Goal: Find specific page/section: Find specific page/section

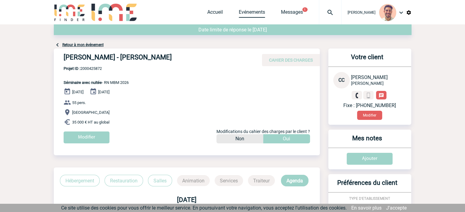
click at [253, 11] on link "Evénements" at bounding box center [252, 13] width 26 height 9
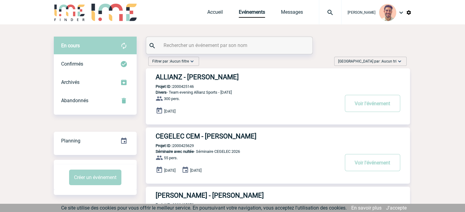
click at [212, 19] on div "Accueil Evénements Messages Projet, client Projet, client" at bounding box center [274, 12] width 134 height 24
click at [212, 17] on link "Accueil" at bounding box center [215, 13] width 16 height 9
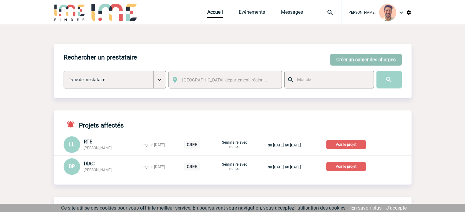
scroll to position [31, 0]
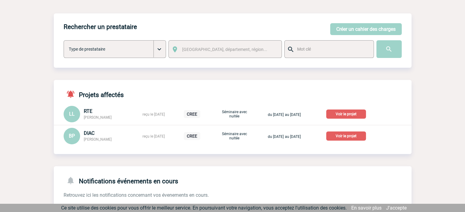
click at [357, 134] on p "Voir le projet" at bounding box center [346, 136] width 40 height 9
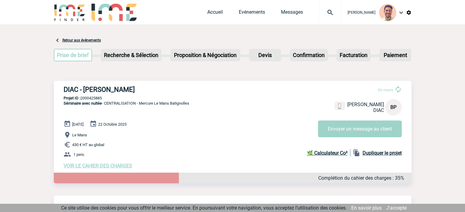
click at [160, 86] on h3 "DIAC - Béatrice PETITJEAN" at bounding box center [155, 90] width 183 height 8
drag, startPoint x: 153, startPoint y: 89, endPoint x: 63, endPoint y: 89, distance: 89.8
click at [64, 89] on h3 "DIAC - Béatrice PETITJEAN" at bounding box center [155, 90] width 183 height 8
copy h3 "DIAC - Béatrice PETITJEAN"
drag, startPoint x: 105, startPoint y: 99, endPoint x: 82, endPoint y: 99, distance: 22.9
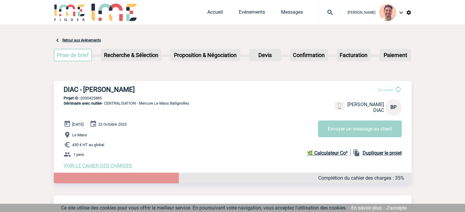
click at [82, 99] on p "Projet ID : 2000425885" at bounding box center [232, 98] width 357 height 5
copy p "2000425885"
click at [115, 97] on p "Projet ID : 2000425885" at bounding box center [232, 98] width 357 height 5
drag, startPoint x: 110, startPoint y: 98, endPoint x: 80, endPoint y: 100, distance: 29.8
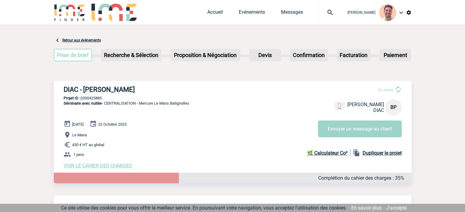
click at [80, 100] on p "Projet ID : 2000425885" at bounding box center [232, 98] width 357 height 5
click at [109, 97] on p "Projet ID : 2000425885" at bounding box center [232, 98] width 357 height 5
drag, startPoint x: 106, startPoint y: 98, endPoint x: 82, endPoint y: 99, distance: 24.1
click at [82, 99] on p "Projet ID : 2000425885" at bounding box center [232, 98] width 357 height 5
copy p "2000425885"
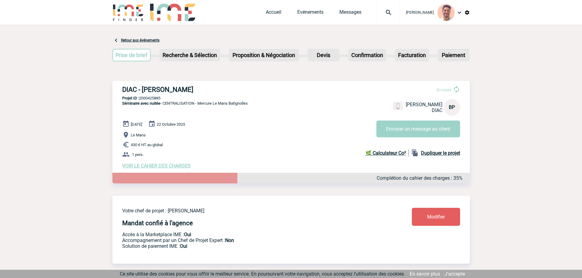
click at [200, 91] on h3 "DIAC - Béatrice PETITJEAN" at bounding box center [213, 90] width 183 height 8
drag, startPoint x: 206, startPoint y: 89, endPoint x: 207, endPoint y: 93, distance: 3.4
click at [206, 88] on h3 "DIAC - Béatrice PETITJEAN" at bounding box center [213, 90] width 183 height 8
click at [198, 89] on h3 "DIAC - Béatrice PETITJEAN" at bounding box center [213, 90] width 183 height 8
drag, startPoint x: 204, startPoint y: 90, endPoint x: 143, endPoint y: 85, distance: 61.3
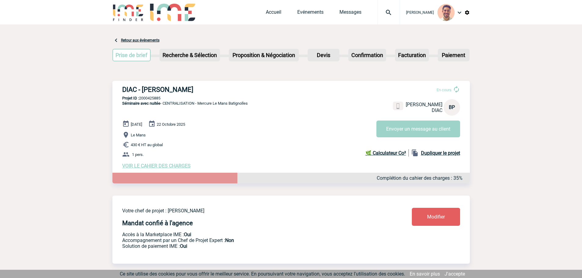
click at [143, 85] on div "DIAC - Béatrice PETITJEAN En cours Béatrice PETITJEAN DIAC BP Envoyer un messag…" at bounding box center [290, 127] width 357 height 93
copy h3 "Béatrice PETITJEAN"
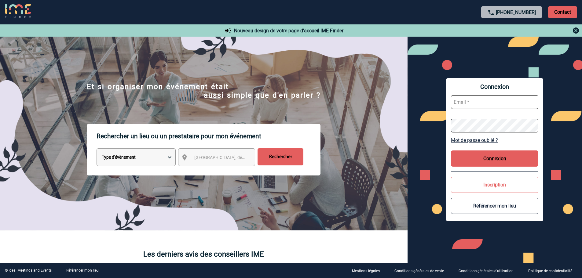
type input "ydeclercq@ime-groupe.com"
click at [491, 153] on button "Connexion" at bounding box center [494, 159] width 87 height 16
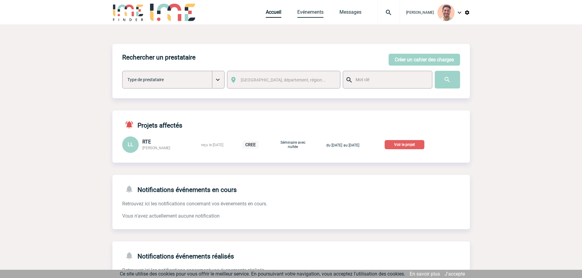
click at [300, 13] on link "Evénements" at bounding box center [310, 13] width 26 height 9
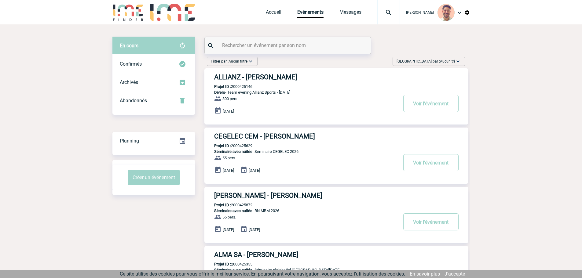
click at [294, 44] on input "text" at bounding box center [289, 45] width 136 height 9
paste input "2000425885"
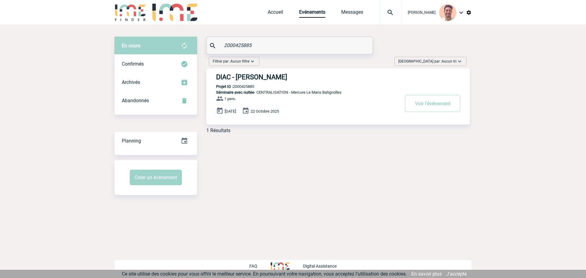
type input "2000425885"
click at [277, 74] on h3 "DIAC - [PERSON_NAME]" at bounding box center [307, 77] width 183 height 8
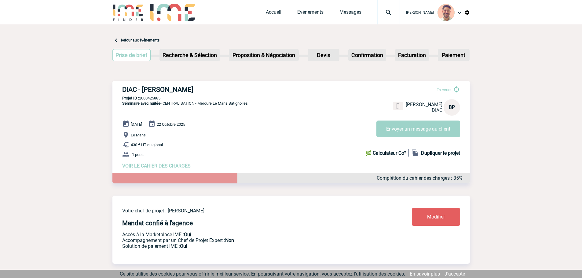
drag, startPoint x: 203, startPoint y: 90, endPoint x: 141, endPoint y: 94, distance: 62.4
click at [141, 93] on h3 "DIAC - [PERSON_NAME]" at bounding box center [213, 90] width 183 height 8
copy h3 "[PERSON_NAME]"
